Goal: Navigation & Orientation: Find specific page/section

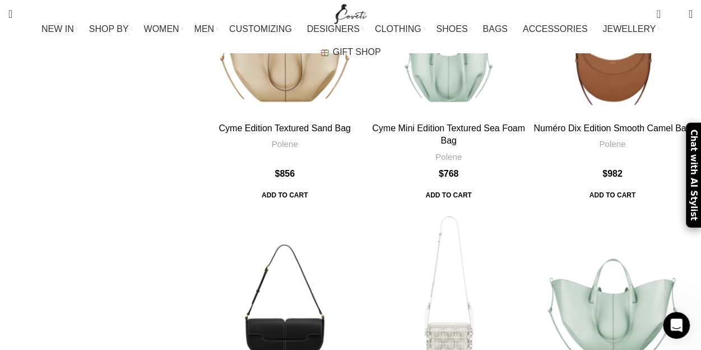
scroll to position [3552, 0]
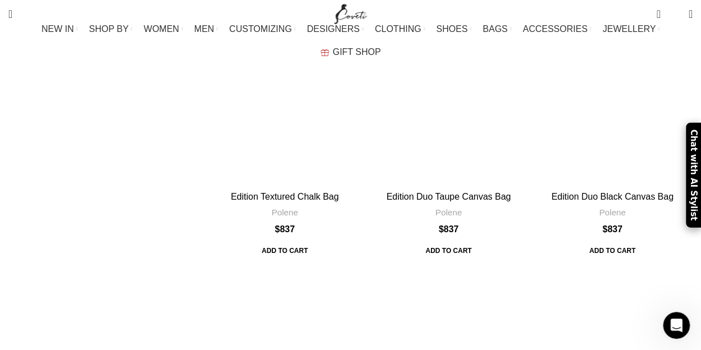
scroll to position [1571, 0]
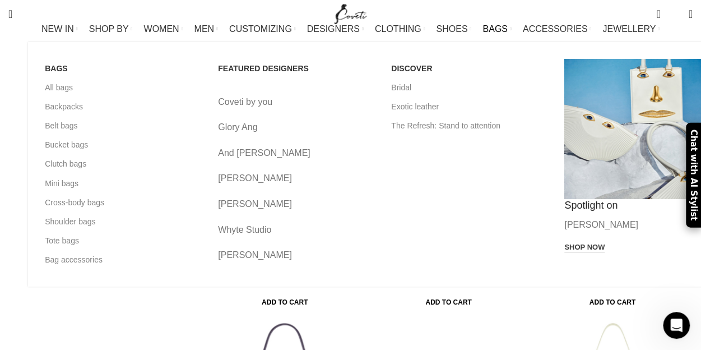
click at [453, 47] on div "BAGS All bags Backpacks Belt bags Bucket bags Clutch bags Mini bags Cross-body …" at bounding box center [378, 164] width 701 height 244
click at [391, 97] on link "Bridal" at bounding box center [469, 87] width 156 height 19
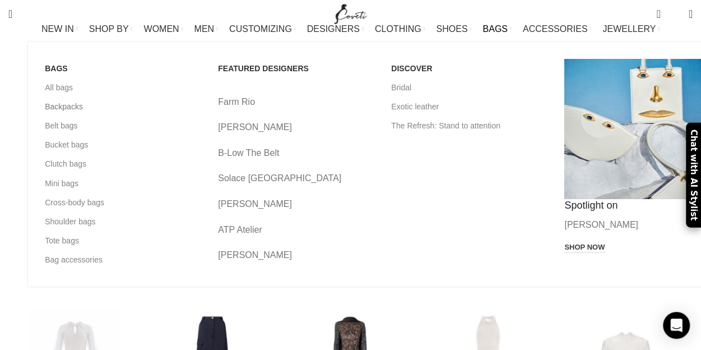
click at [45, 116] on link "Backpacks" at bounding box center [123, 106] width 156 height 19
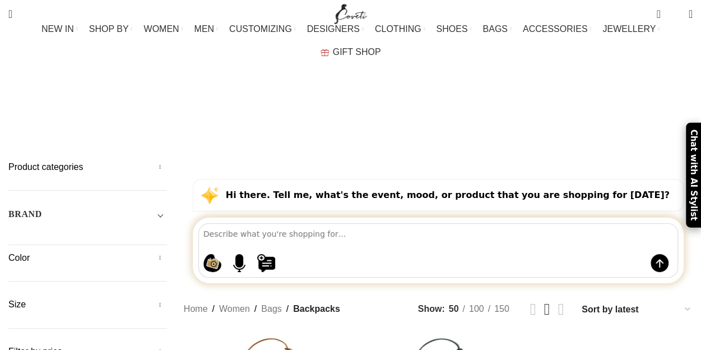
scroll to position [106, 0]
